Goal: Task Accomplishment & Management: Complete application form

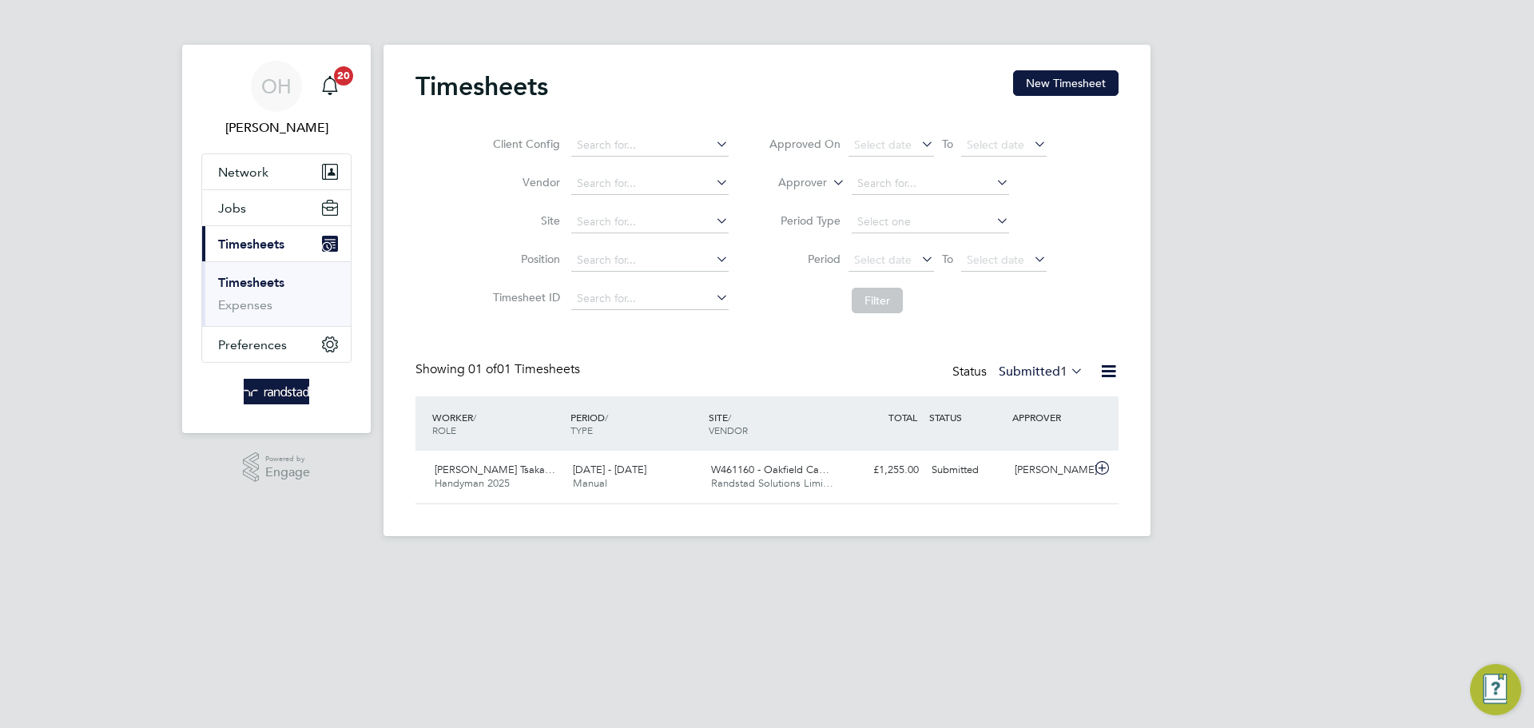
scroll to position [41, 139]
click at [614, 221] on input at bounding box center [649, 222] width 157 height 22
click at [644, 239] on li "Project 4 8778 (22CC03)" at bounding box center [649, 244] width 159 height 22
type input "Project 48778 (22CC03)"
click at [663, 215] on input "Project 48778 (22CC03)" at bounding box center [649, 222] width 157 height 22
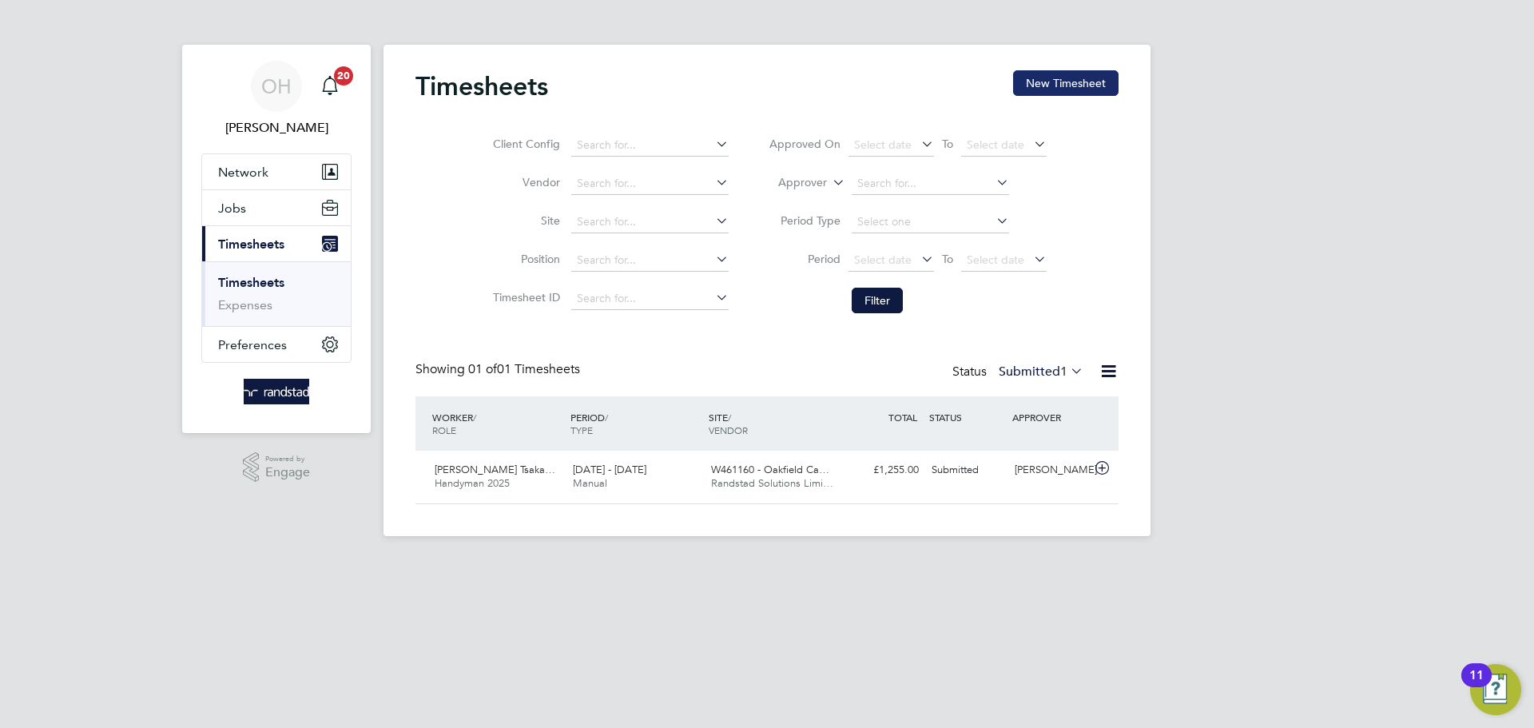
click at [1044, 70] on button "New Timesheet" at bounding box center [1065, 83] width 105 height 26
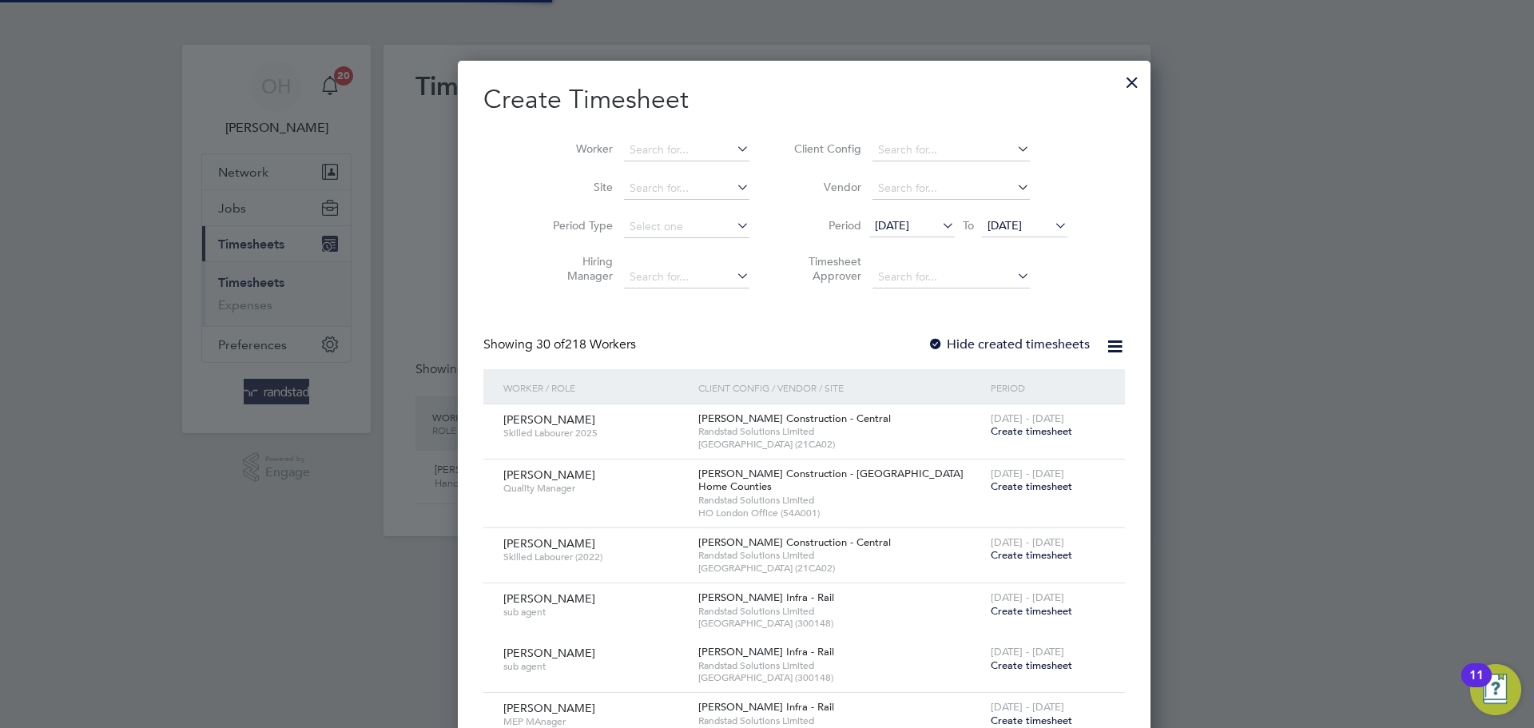
scroll to position [2678, 619]
click at [632, 144] on input at bounding box center [686, 150] width 125 height 22
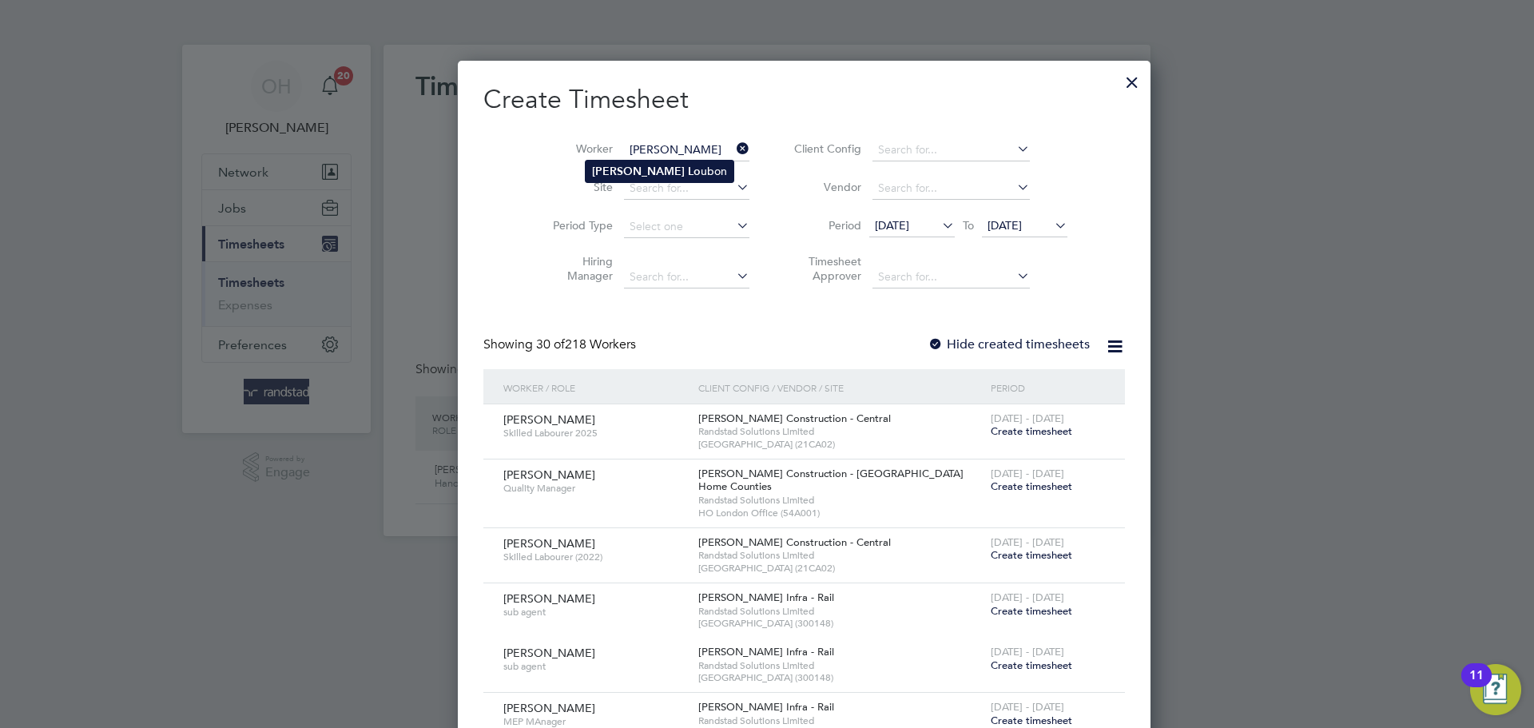
click at [688, 168] on b "Lo" at bounding box center [694, 172] width 13 height 14
type input "[PERSON_NAME]"
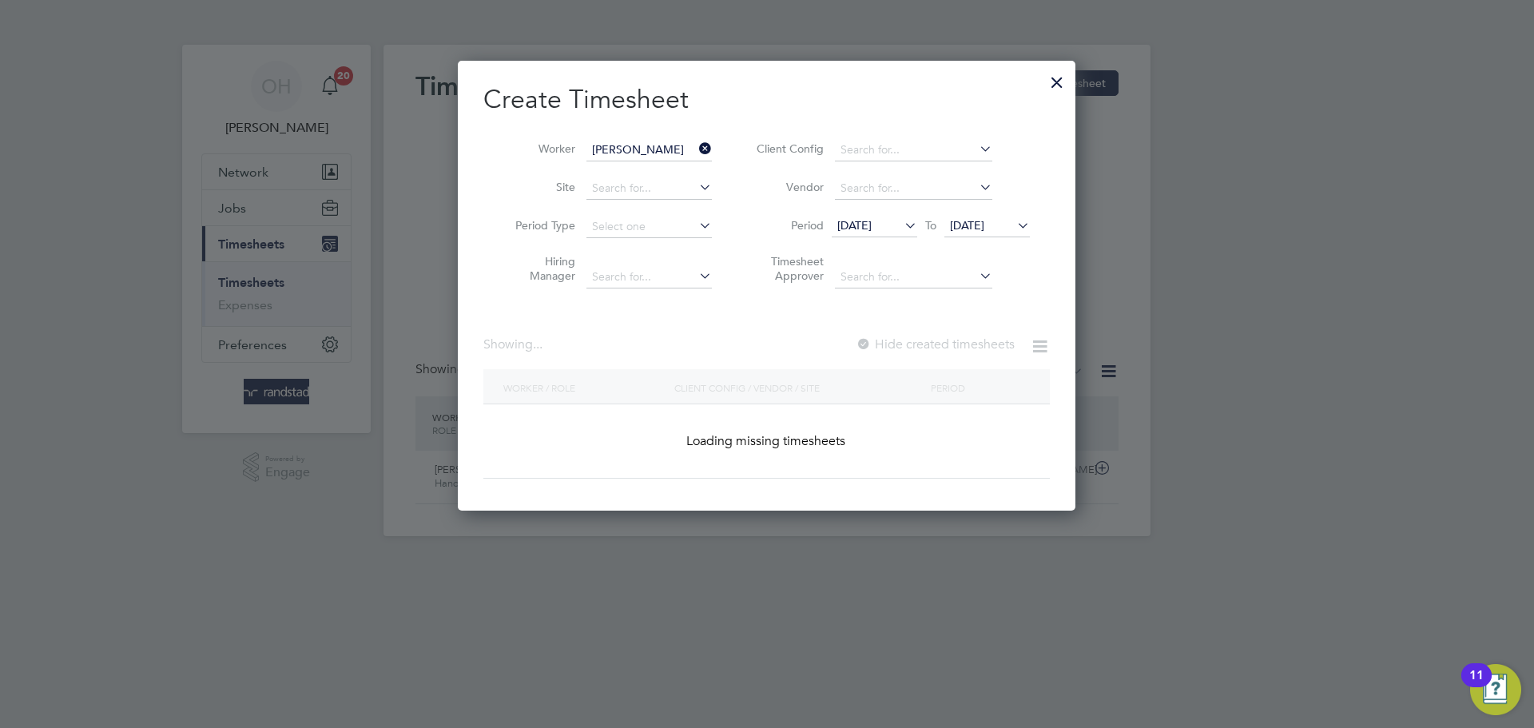
scroll to position [431, 619]
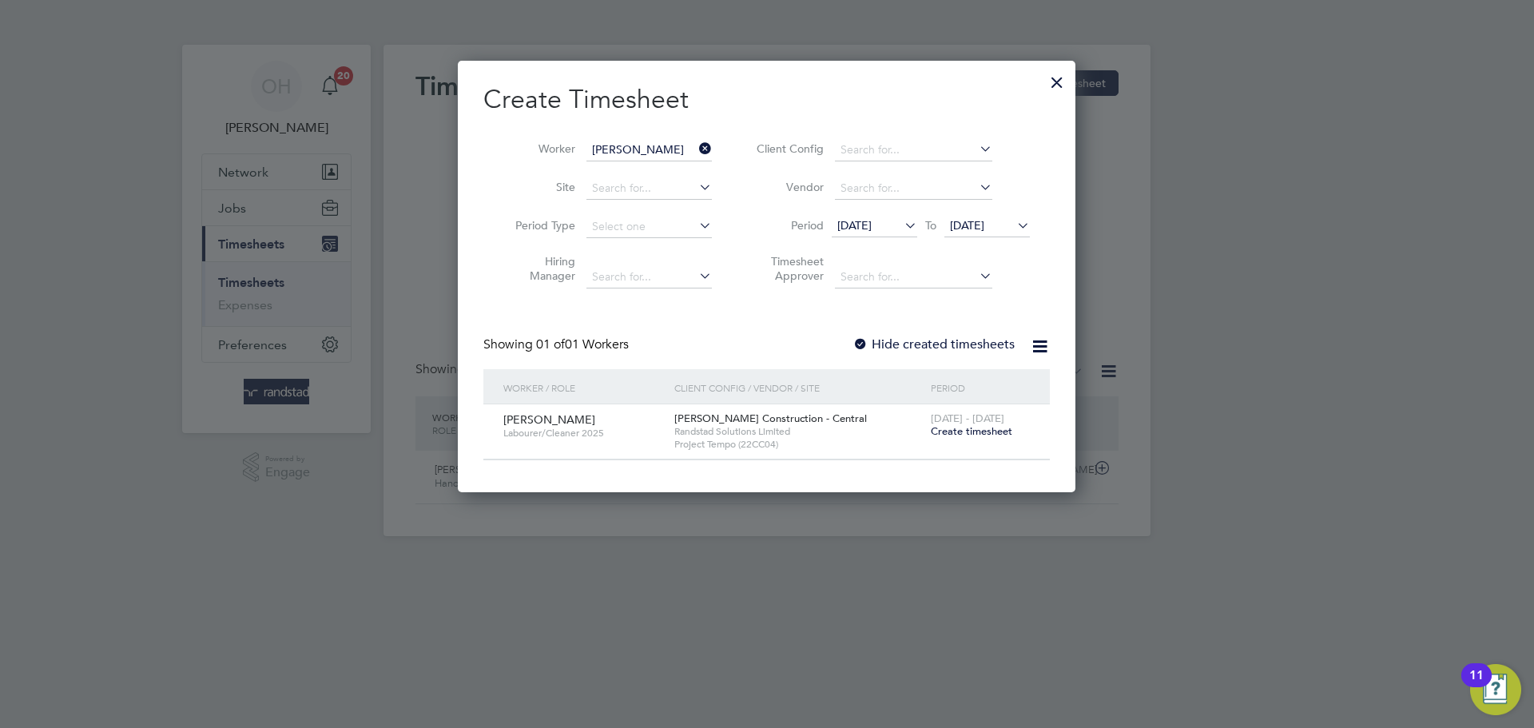
click at [952, 436] on span "Create timesheet" at bounding box center [972, 431] width 82 height 14
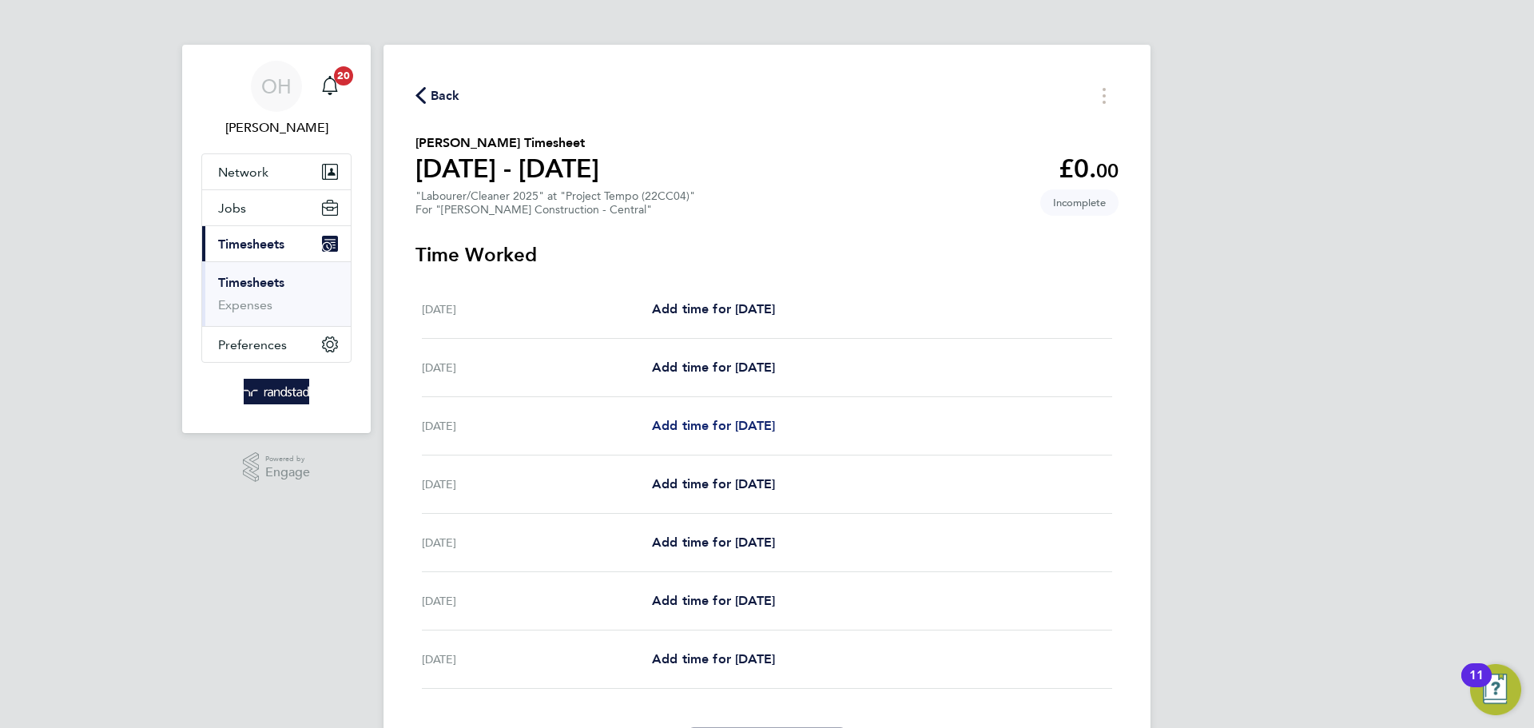
click at [742, 432] on span "Add time for Mon 18 Aug" at bounding box center [713, 425] width 123 height 15
select select "30"
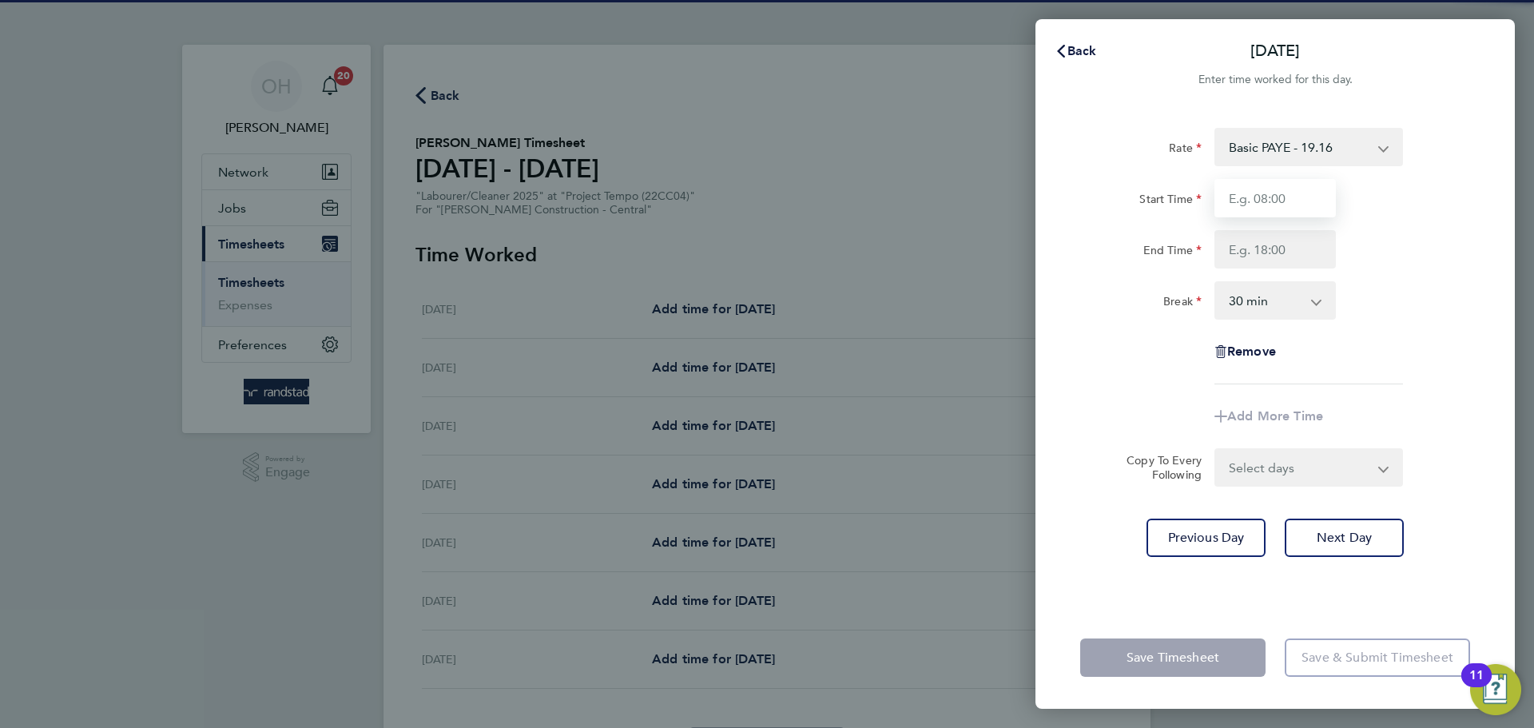
click at [1247, 191] on input "Start Time" at bounding box center [1275, 198] width 121 height 38
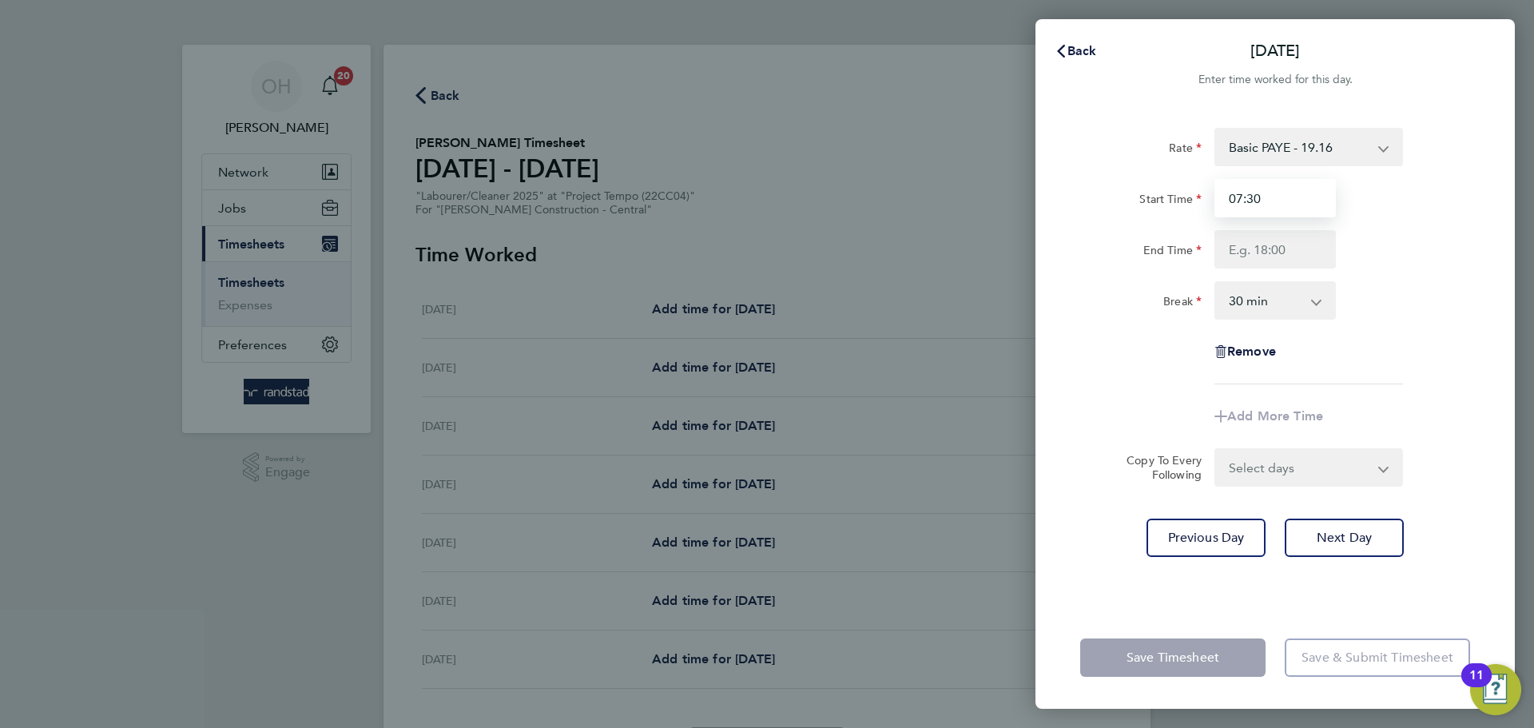
type input "07:30"
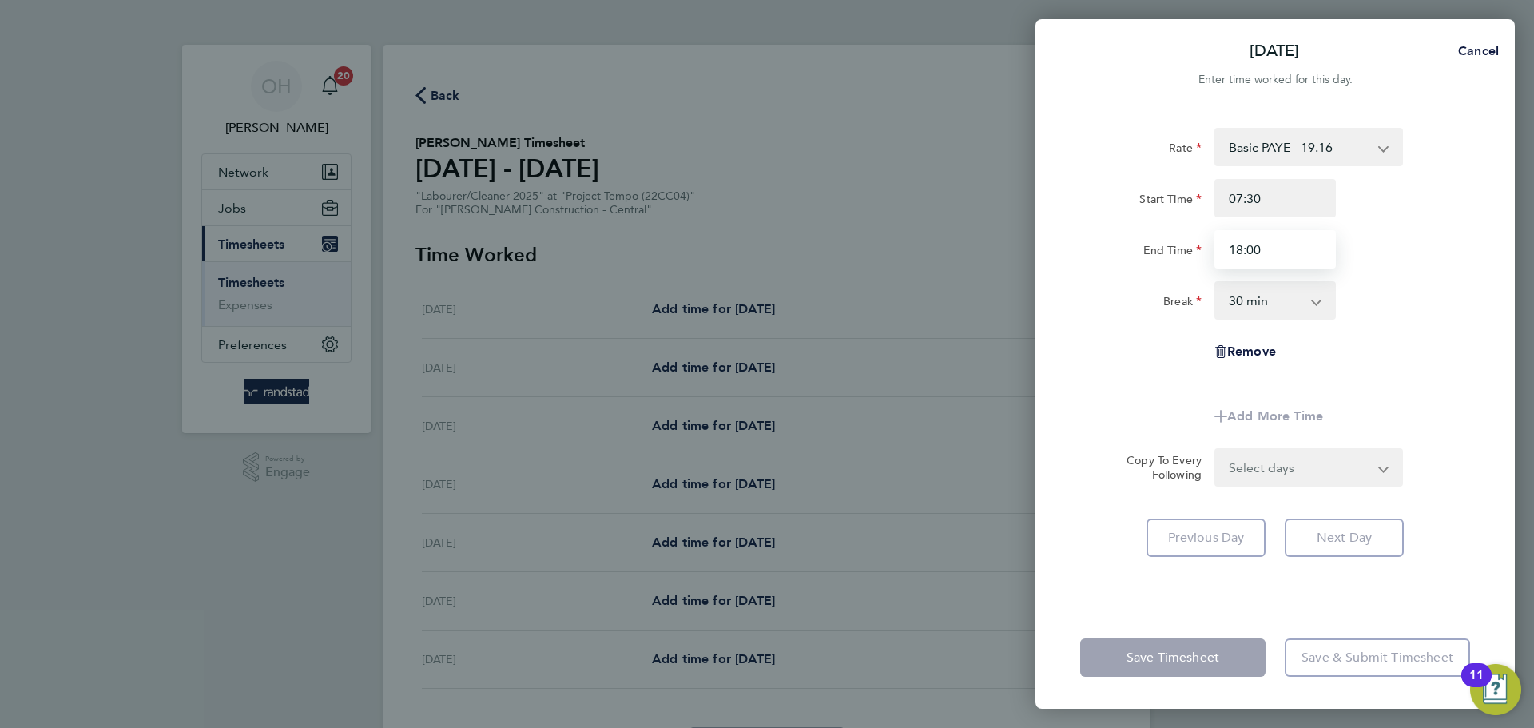
type input "18:00"
click at [1430, 355] on div "Rate Basic PAYE - 19.16 OT PAYE - 27.44 Start Time 07:30 End Time 18:00 Break 0…" at bounding box center [1275, 256] width 390 height 257
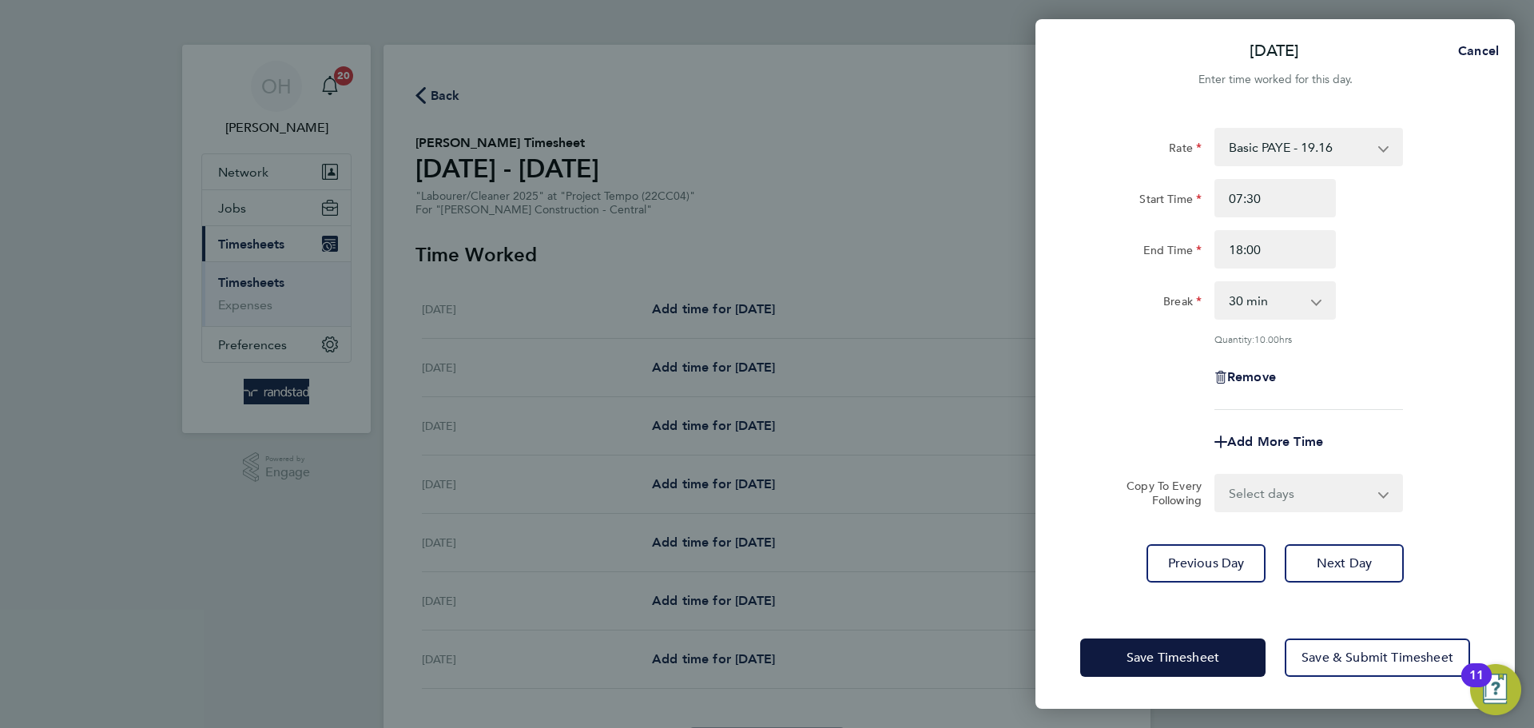
click at [1343, 479] on select "Select days Day Tuesday Wednesday Thursday Friday" at bounding box center [1300, 492] width 168 height 35
select select "DAY"
click at [1216, 475] on select "Select days Day Tuesday Wednesday Thursday Friday" at bounding box center [1300, 492] width 168 height 35
select select "2025-08-22"
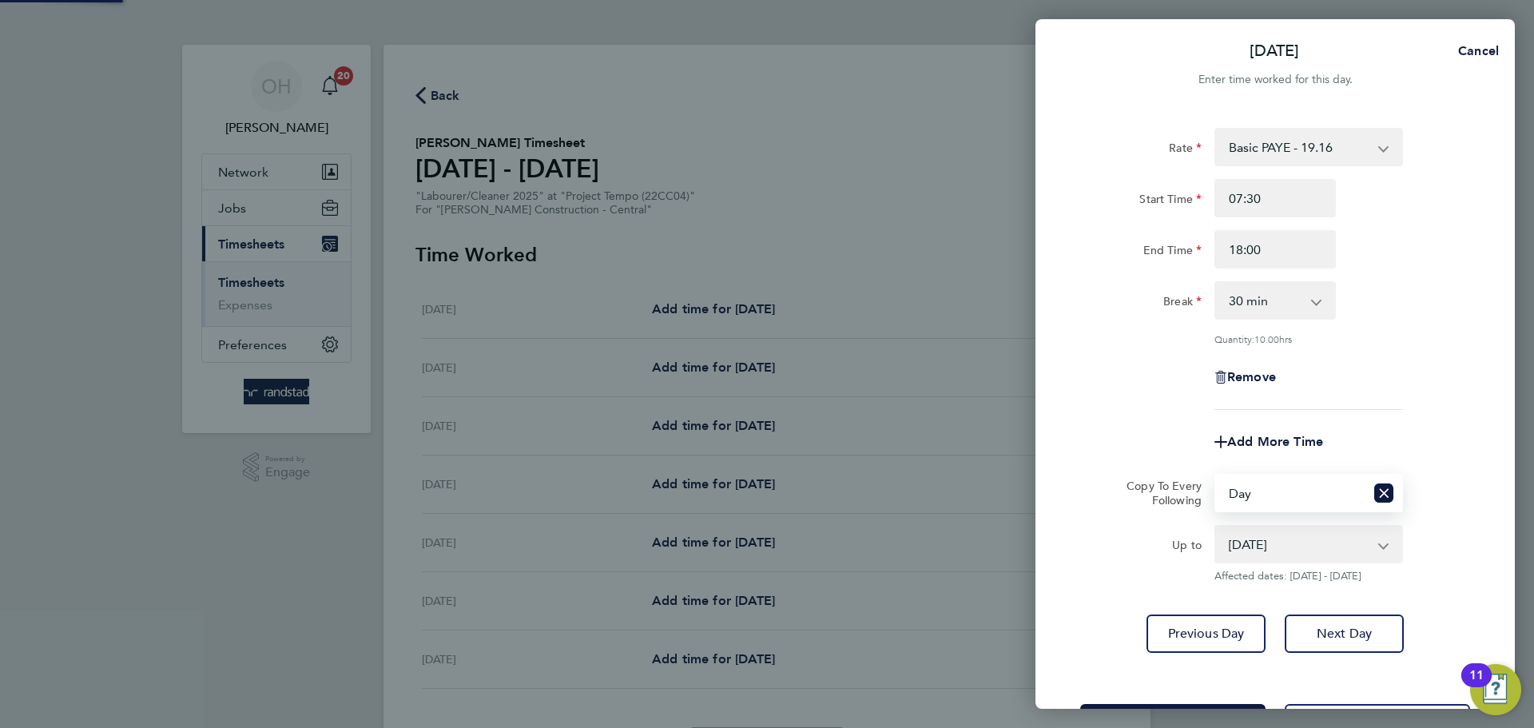
scroll to position [64, 0]
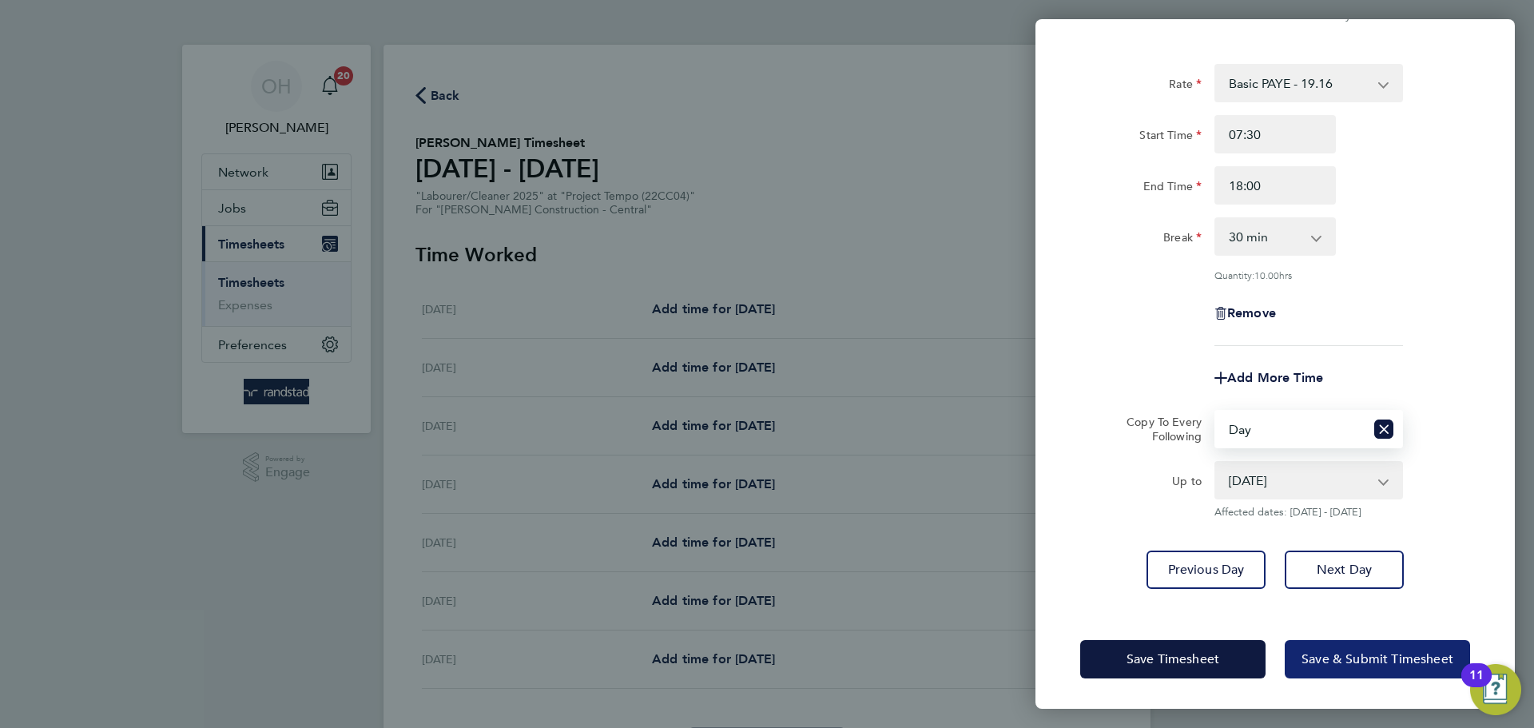
click at [1314, 664] on span "Save & Submit Timesheet" at bounding box center [1378, 659] width 152 height 16
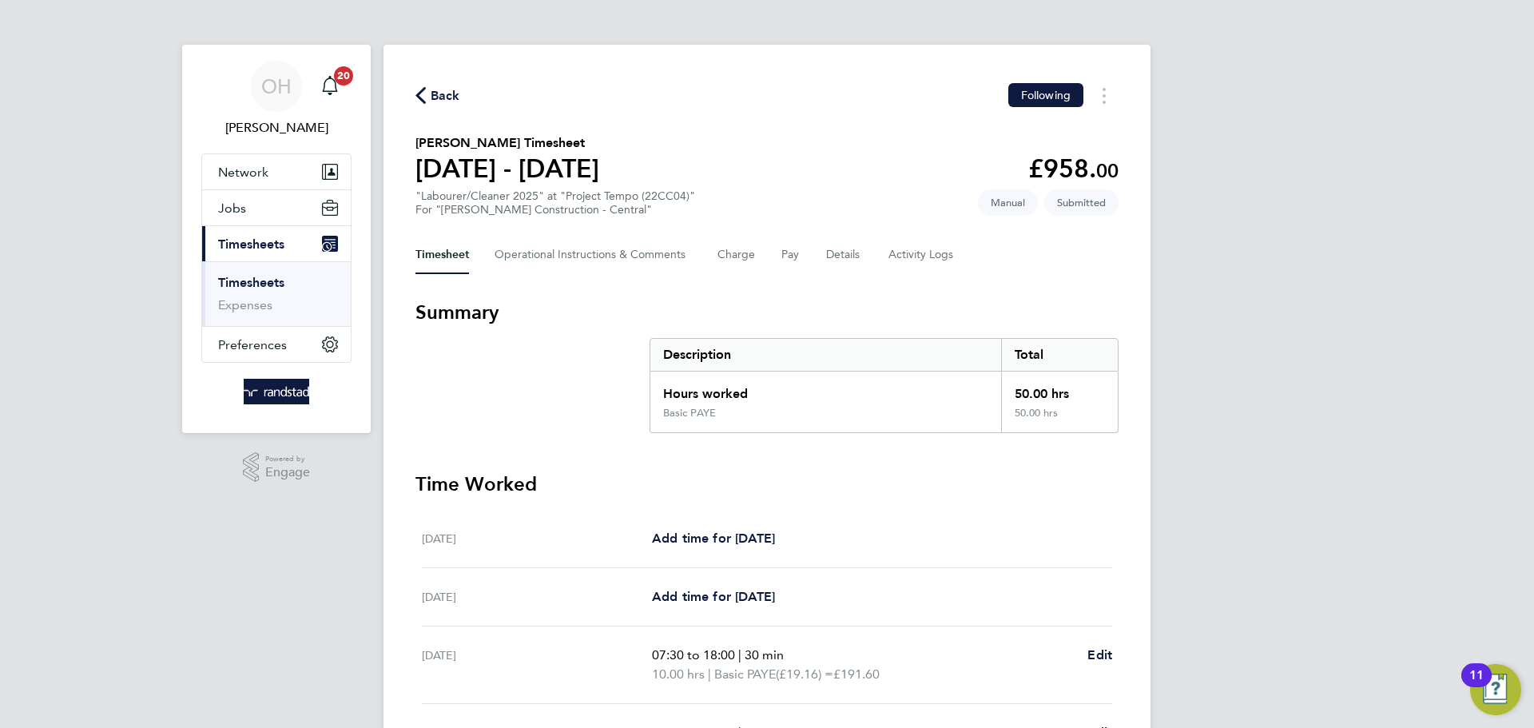
click at [438, 93] on span "Back" at bounding box center [446, 95] width 30 height 19
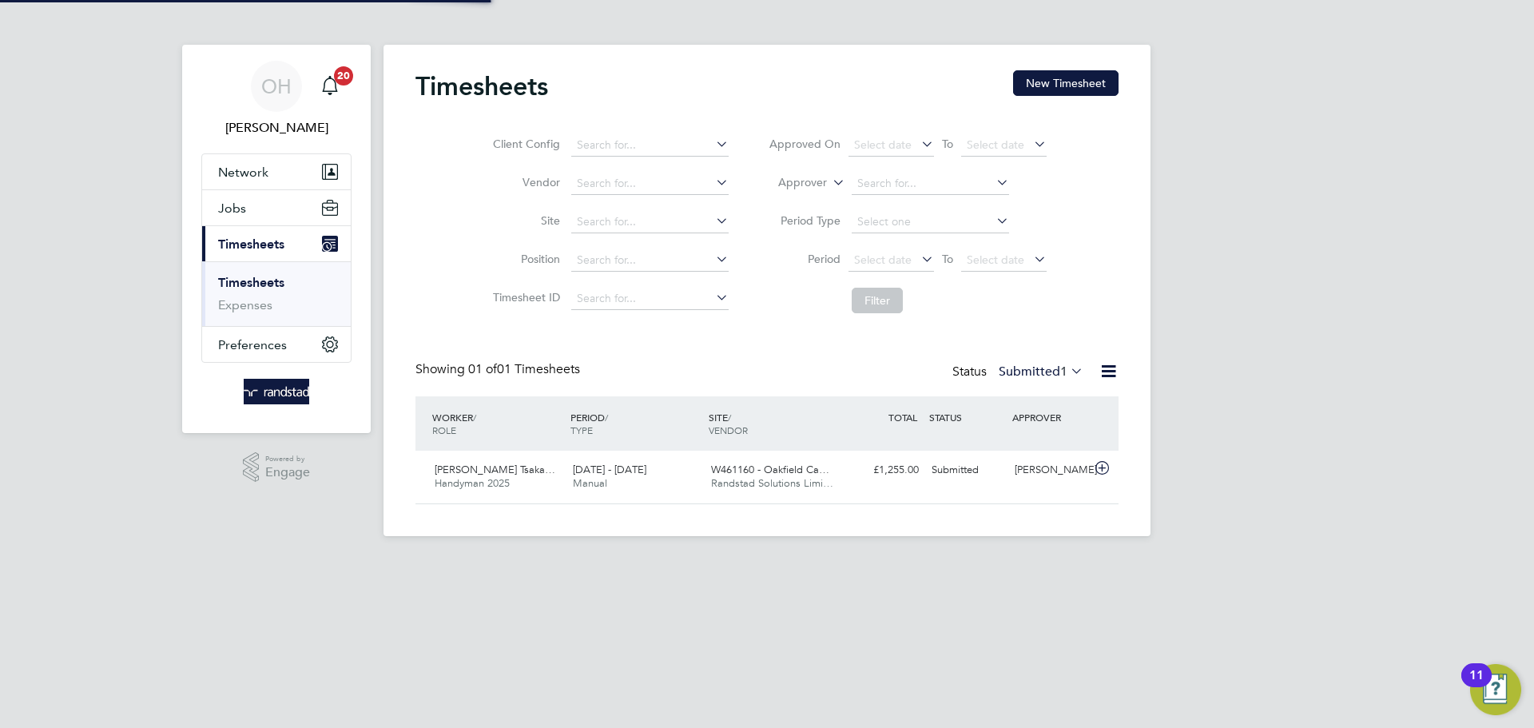
scroll to position [41, 139]
click at [1061, 84] on button "New Timesheet" at bounding box center [1065, 83] width 105 height 26
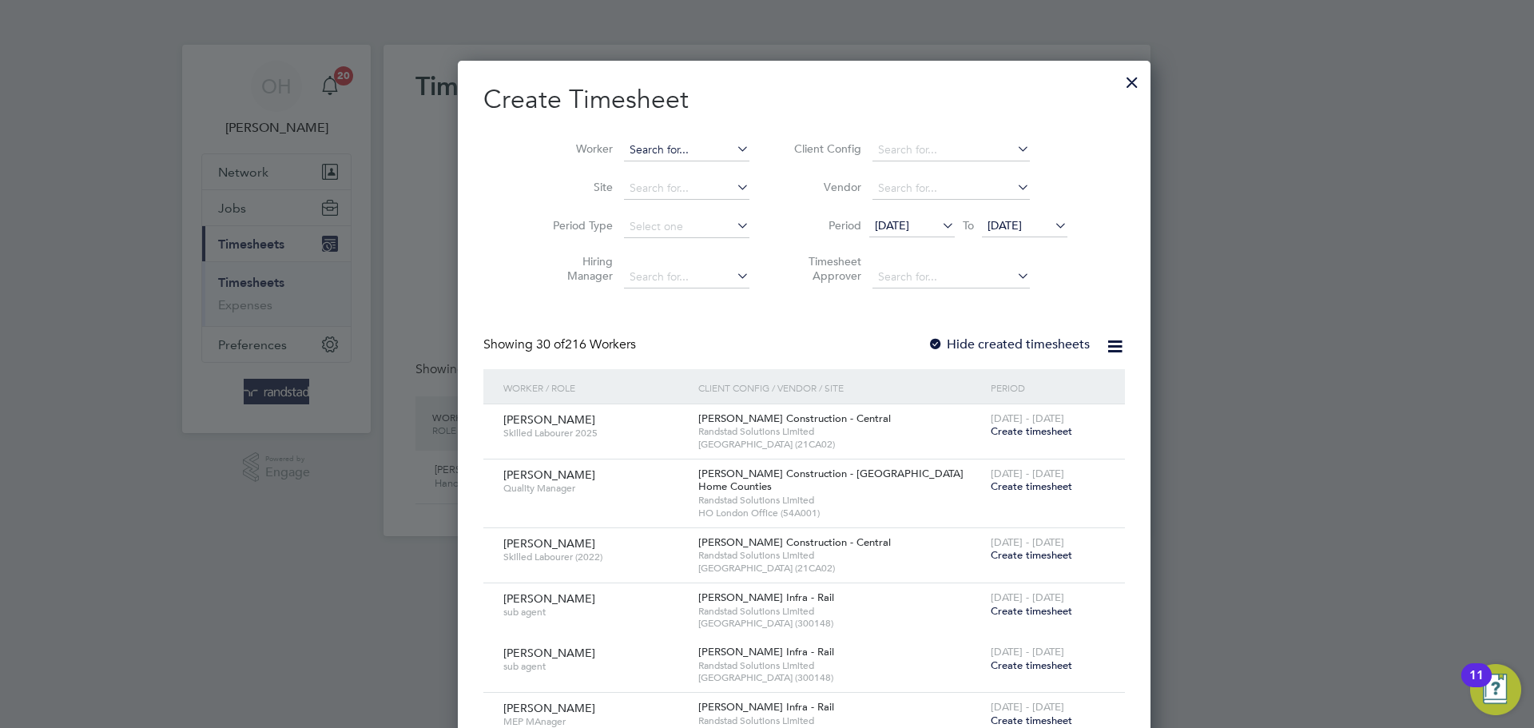
scroll to position [2678, 619]
click at [624, 153] on input at bounding box center [686, 150] width 125 height 22
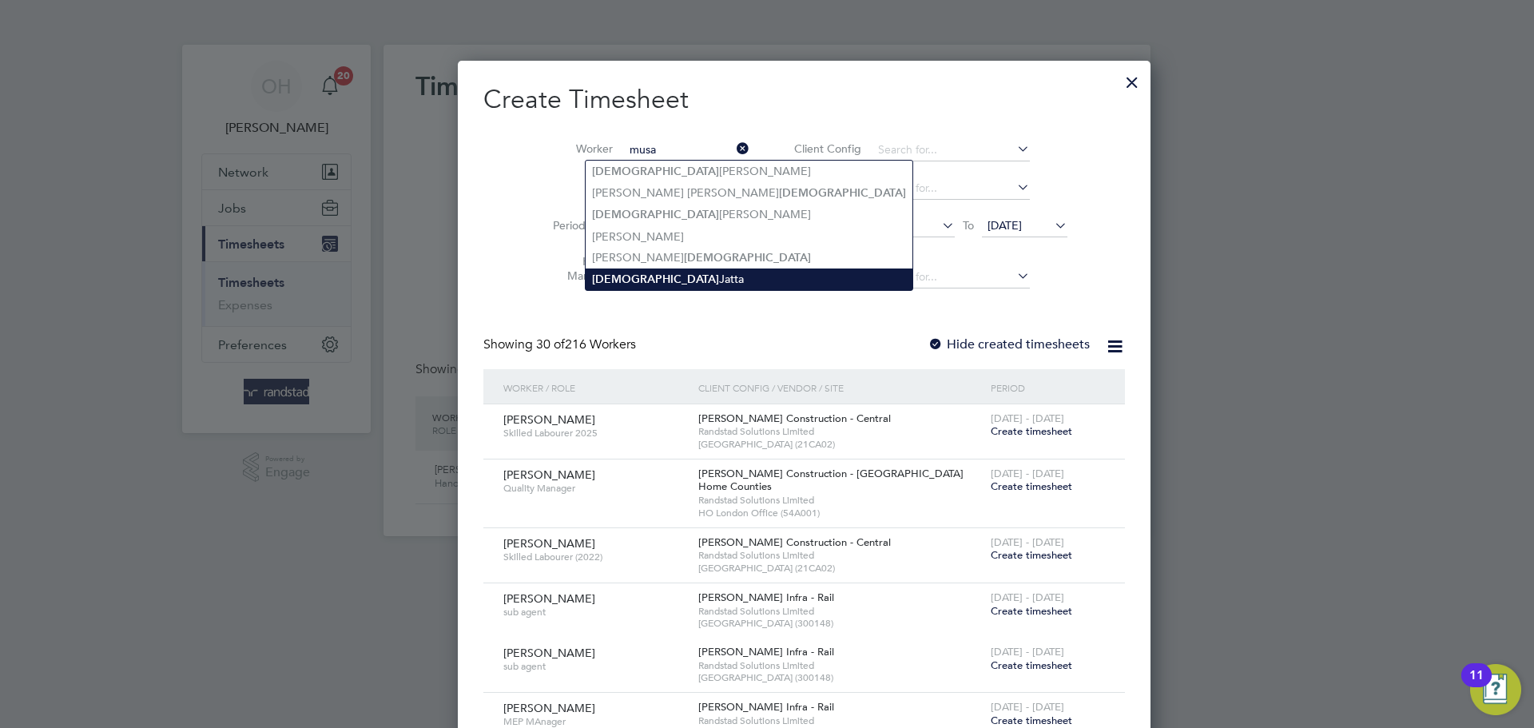
type input "Musa Jatta"
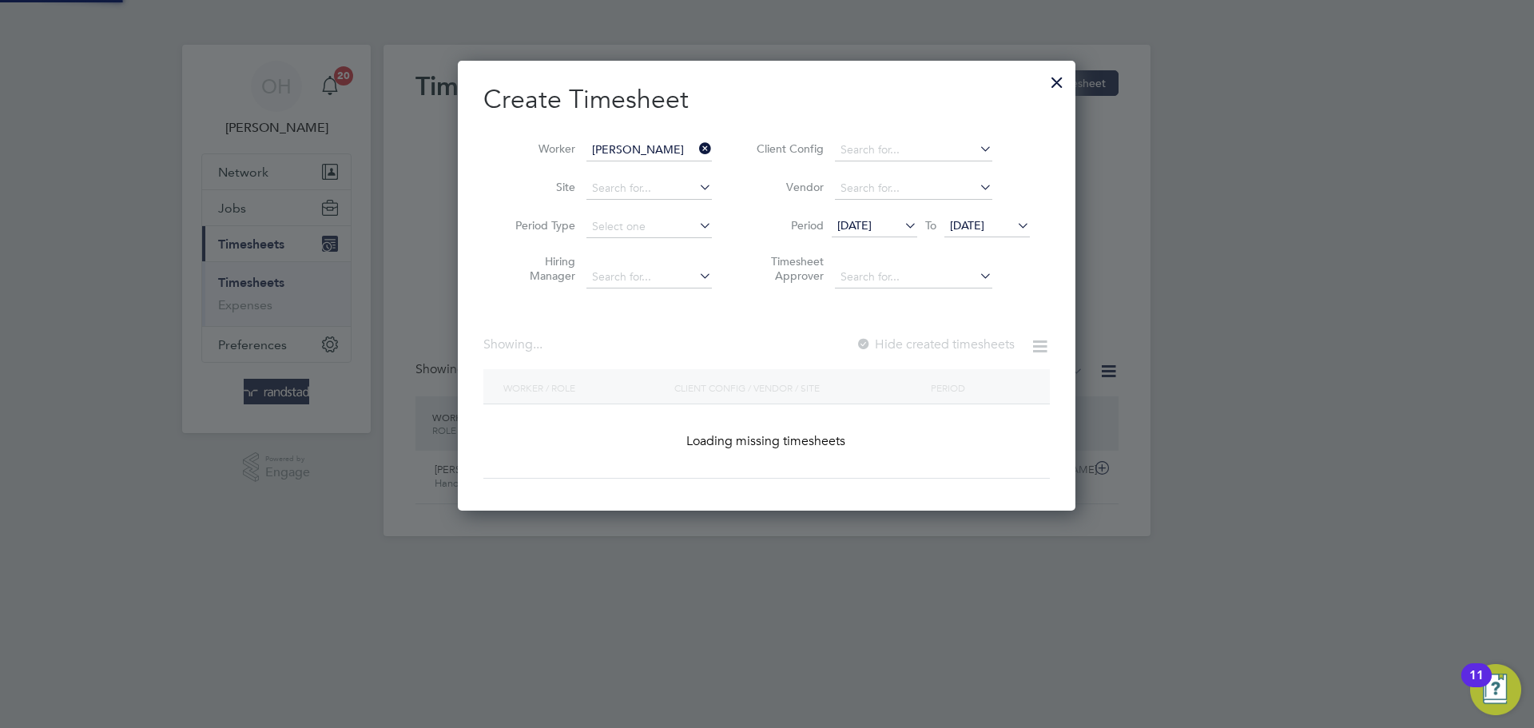
scroll to position [451, 619]
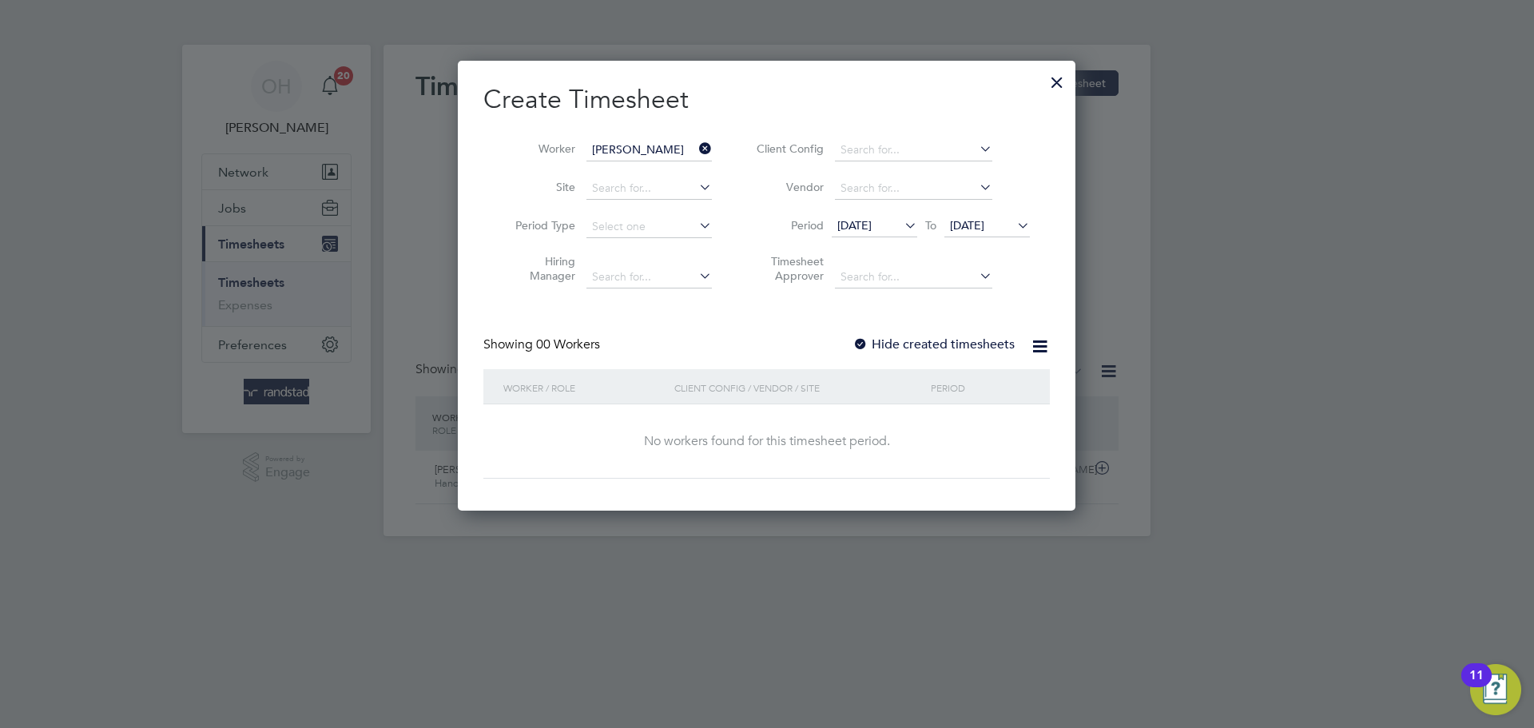
click at [885, 337] on label "Hide created timesheets" at bounding box center [934, 344] width 162 height 16
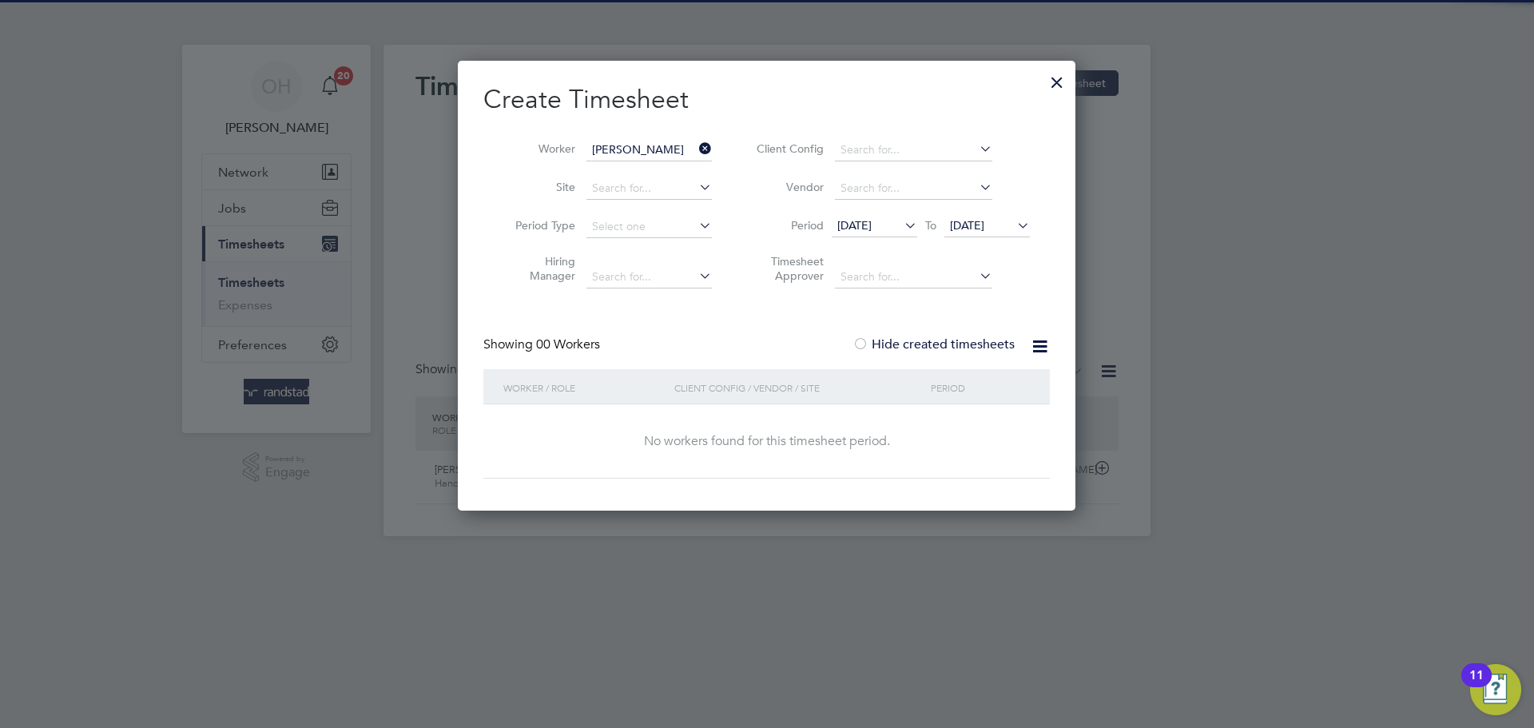
click at [1014, 224] on icon at bounding box center [1014, 225] width 0 height 22
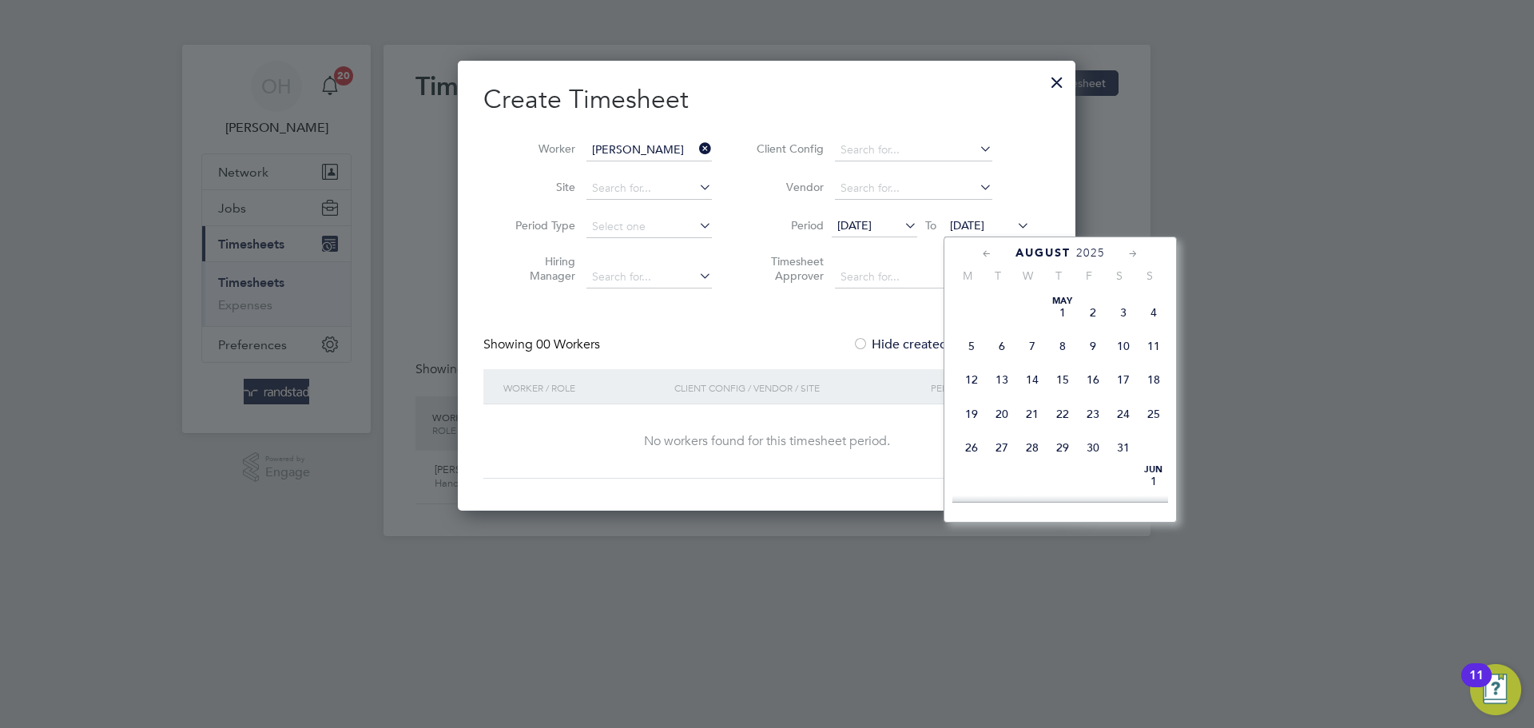
scroll to position [603, 0]
click at [1152, 432] on span "7" at bounding box center [1154, 417] width 30 height 30
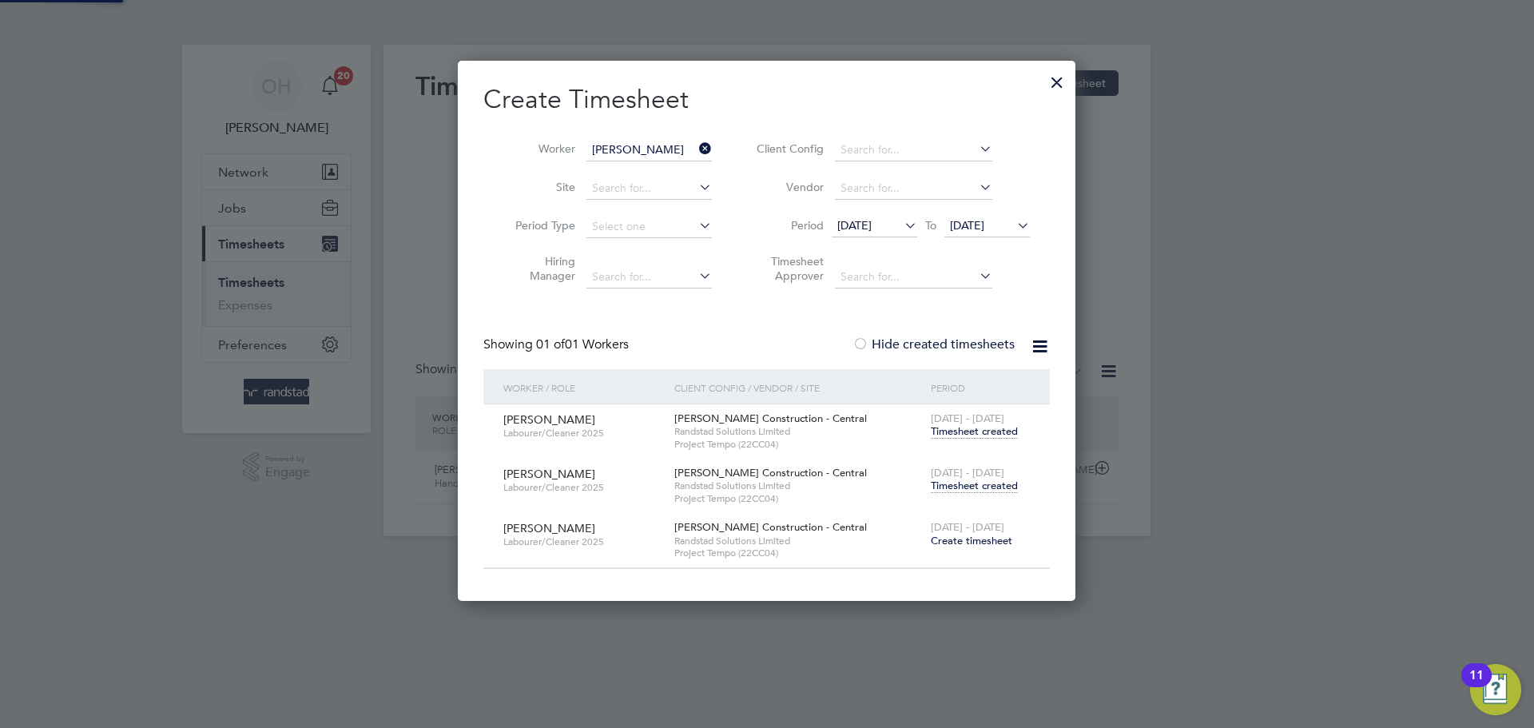
scroll to position [539, 619]
click at [954, 487] on span "Timesheet created" at bounding box center [974, 486] width 87 height 14
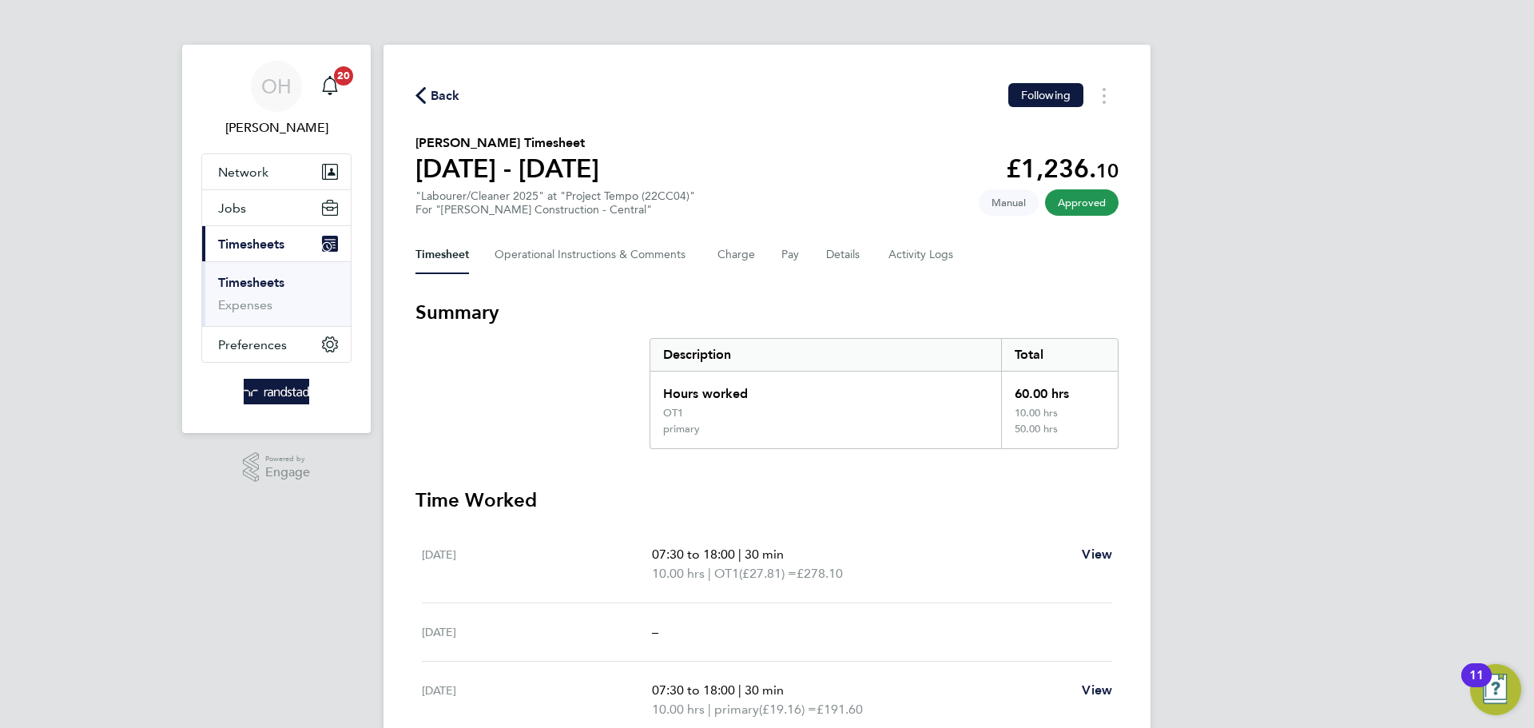
click at [446, 93] on span "Back" at bounding box center [446, 95] width 30 height 19
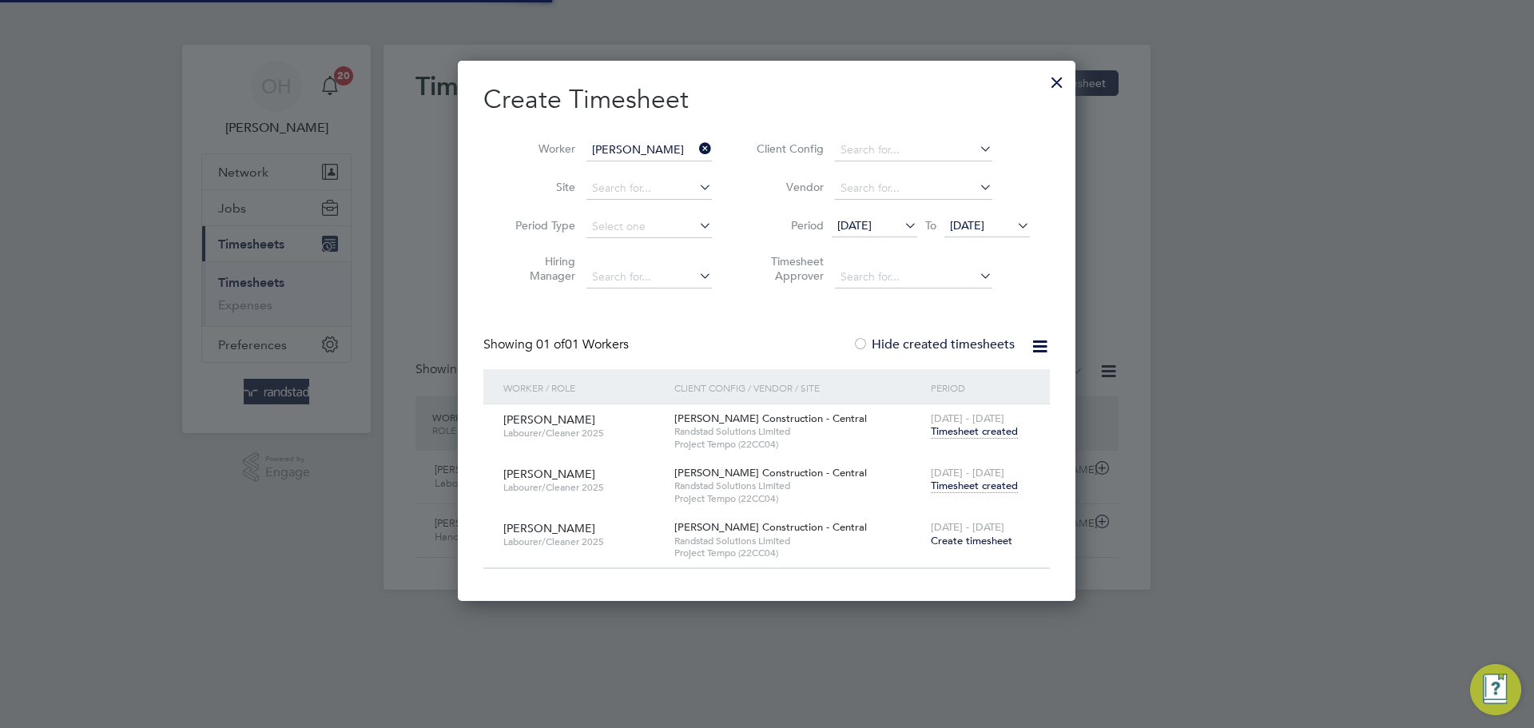
scroll to position [41, 139]
click at [1049, 79] on div at bounding box center [1057, 78] width 29 height 29
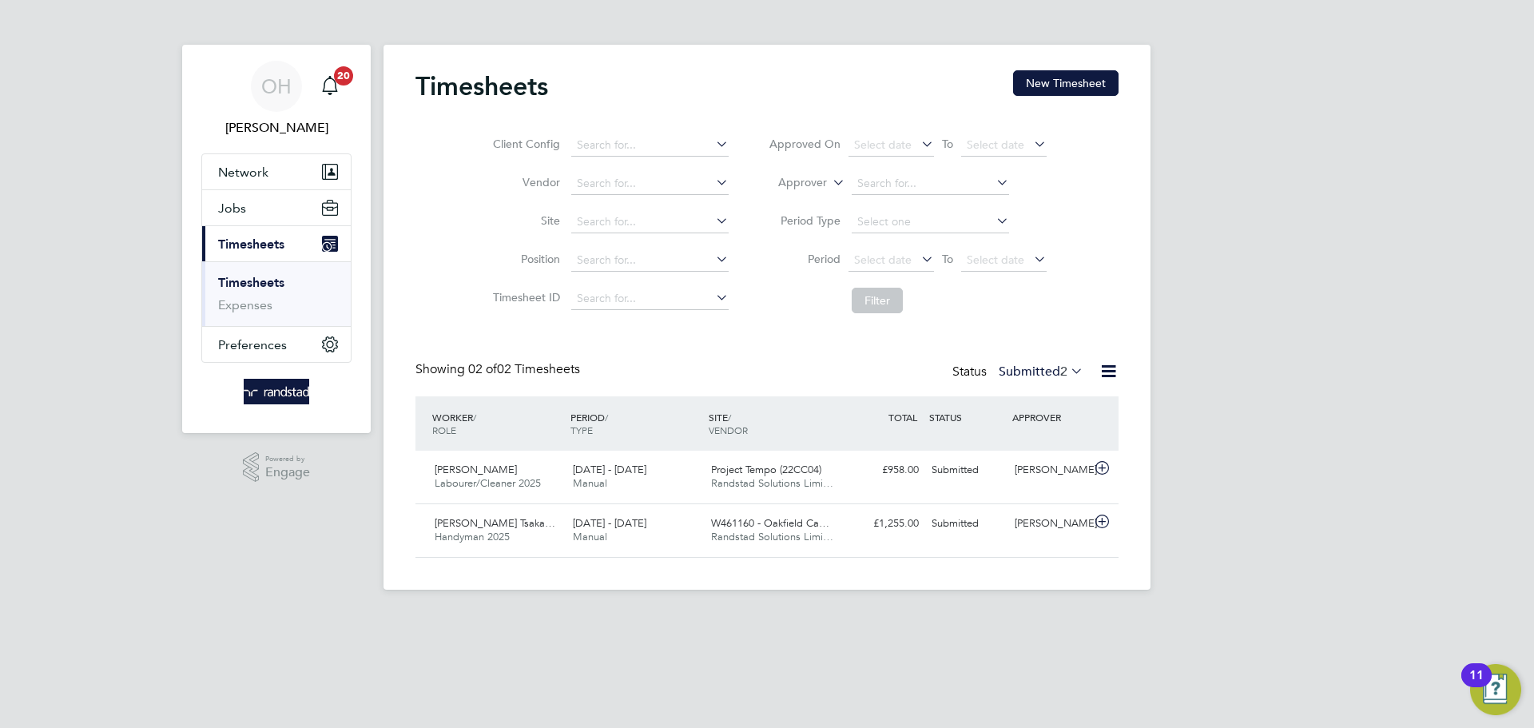
click at [1249, 237] on div "OH [PERSON_NAME] Notifications 20 Applications: Network Businesses Sites Worker…" at bounding box center [767, 307] width 1534 height 615
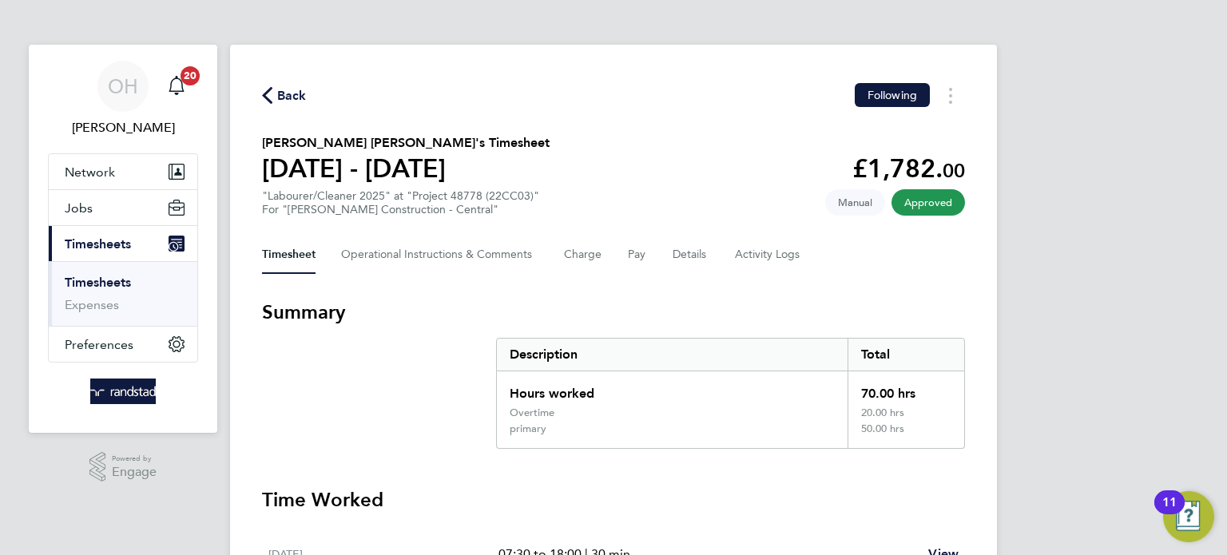
click at [284, 92] on span "Back" at bounding box center [292, 95] width 30 height 19
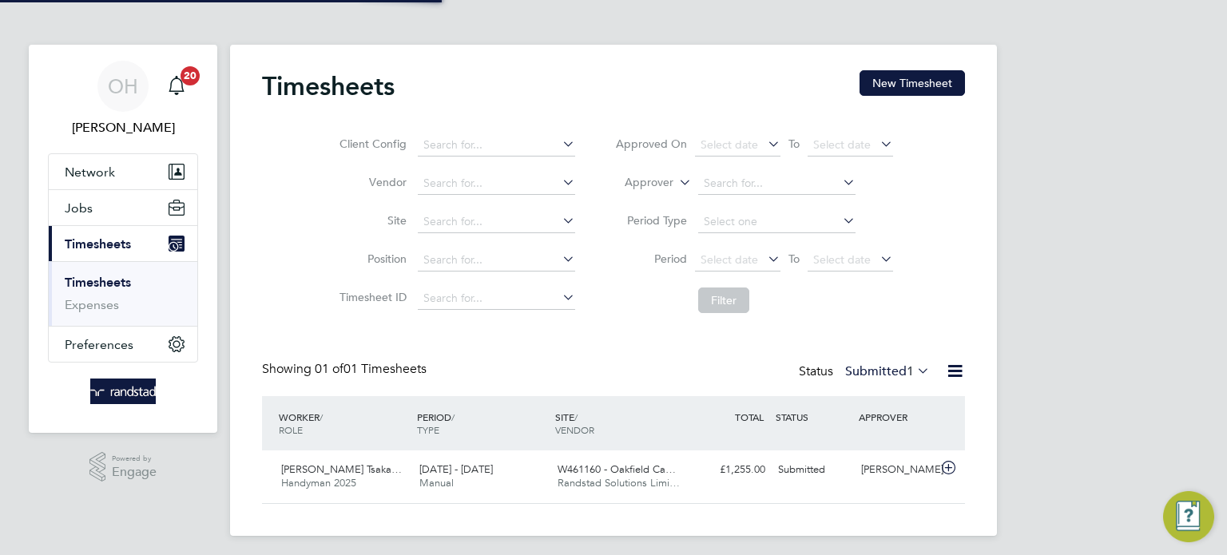
scroll to position [40, 139]
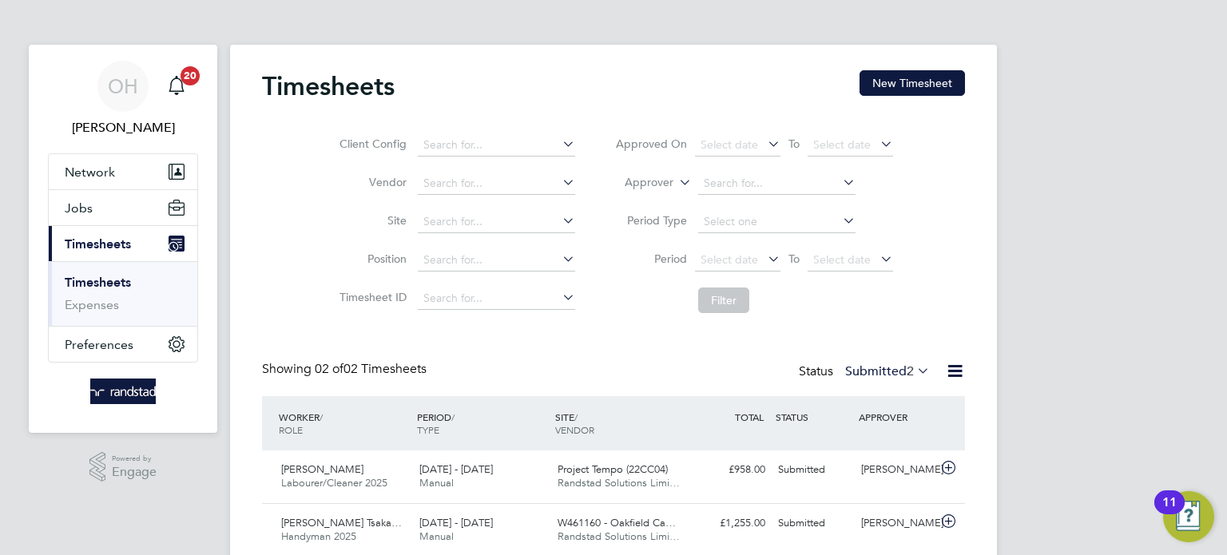
scroll to position [58, 0]
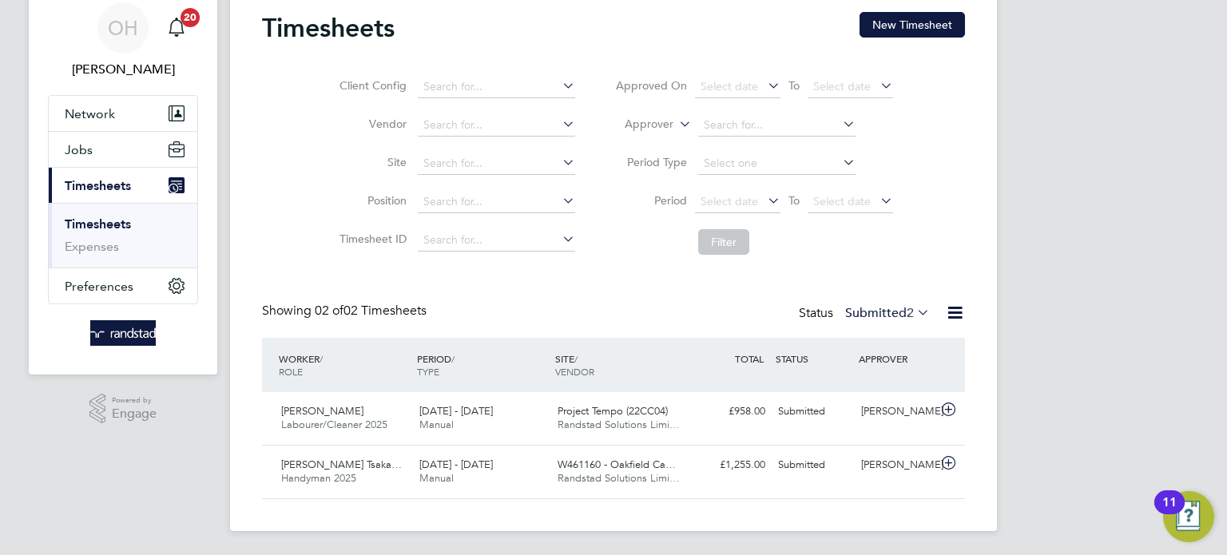
click at [1037, 64] on div "OH [PERSON_NAME] Notifications 20 Applications: Network Businesses Sites Worker…" at bounding box center [613, 249] width 1227 height 615
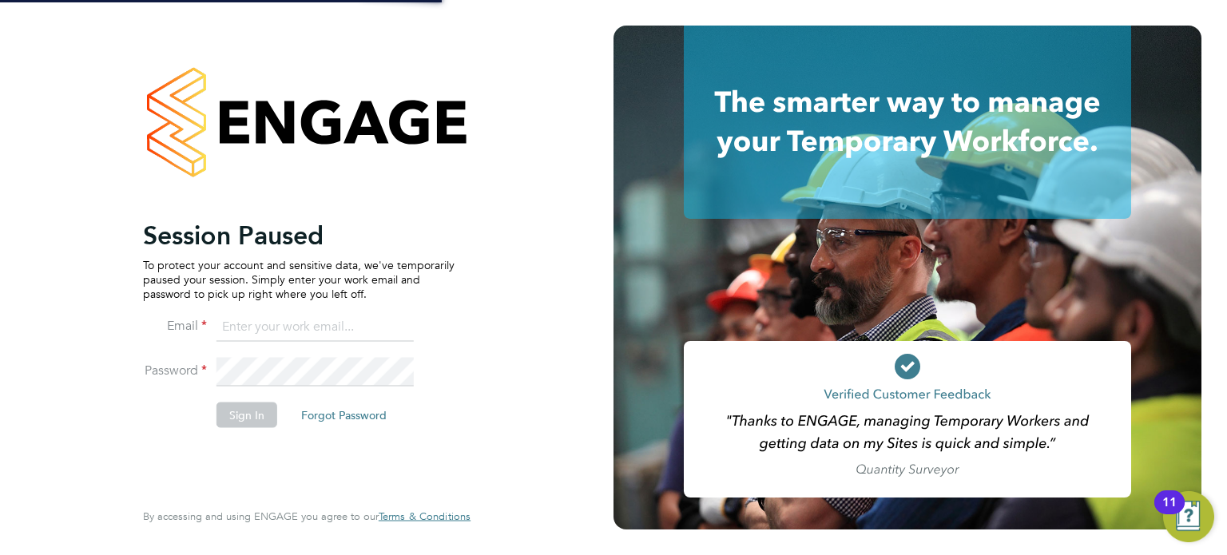
type input "[PERSON_NAME][EMAIL_ADDRESS][DOMAIN_NAME]"
